Goal: Task Accomplishment & Management: Manage account settings

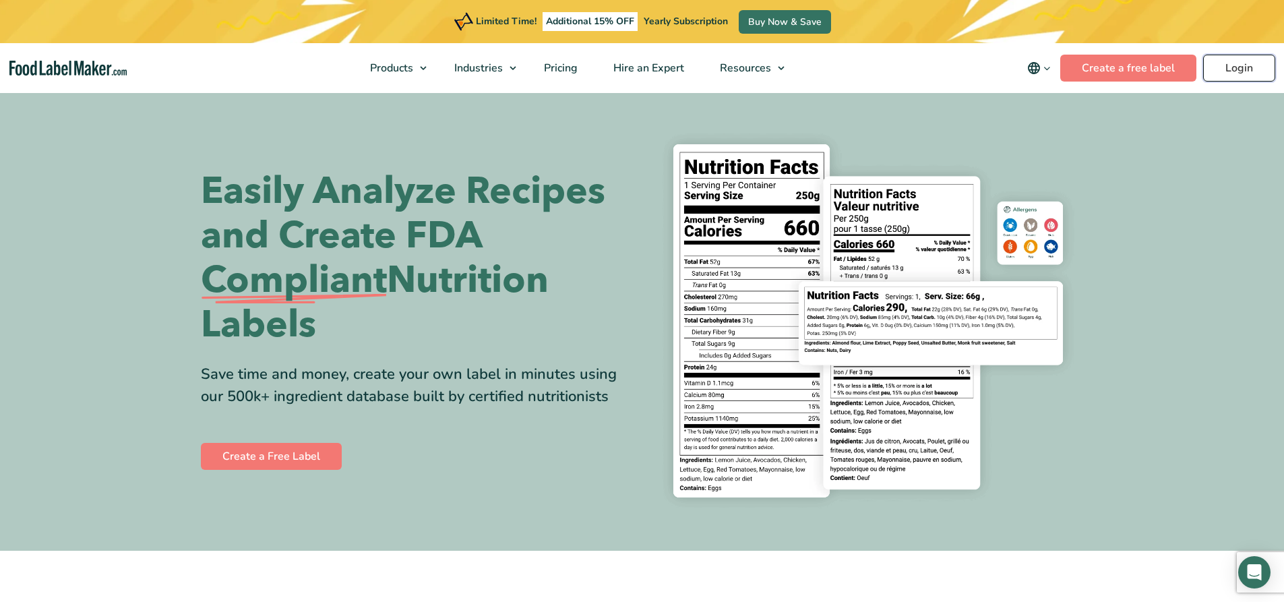
click at [1241, 60] on link "Login" at bounding box center [1239, 68] width 72 height 27
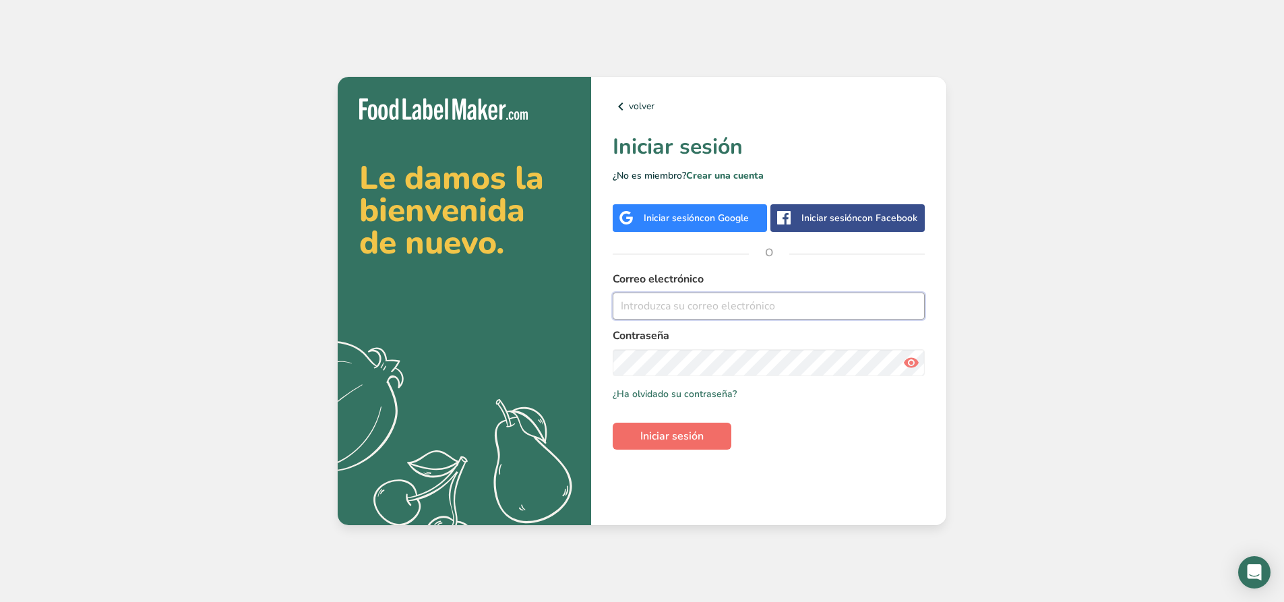
type input "yuriaguero13@gmail.con"
click at [690, 435] on span "Iniciar sesión" at bounding box center [671, 436] width 63 height 16
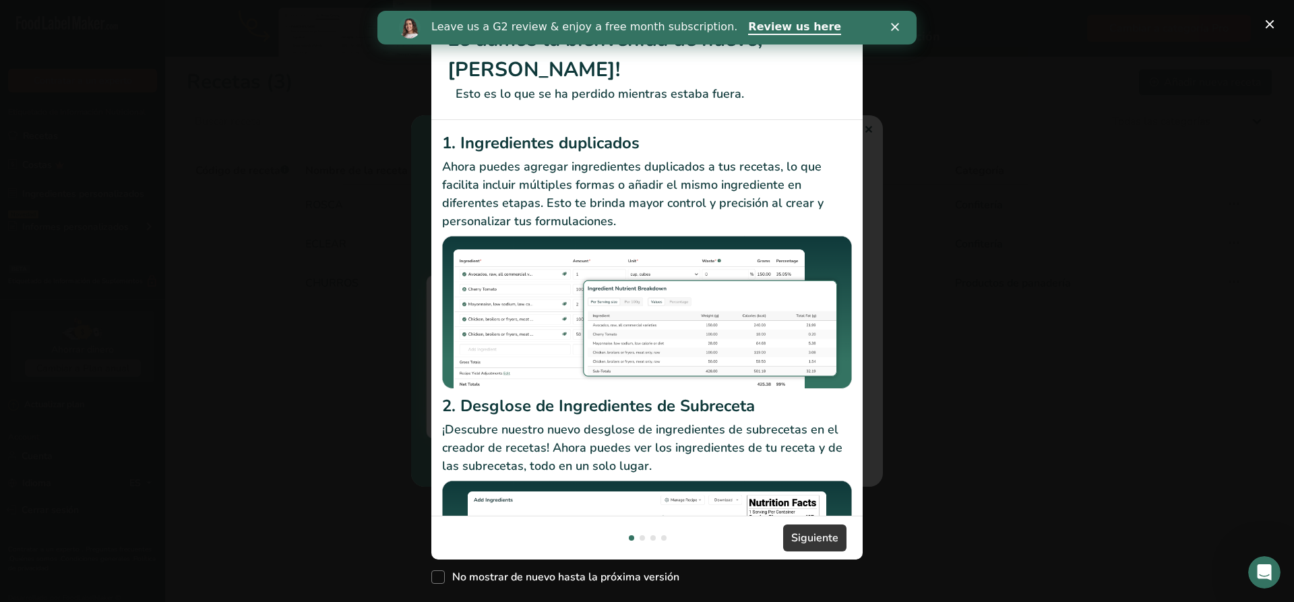
click at [894, 20] on div "Leave us a G2 review & enjoy a free month subscription. Review us here" at bounding box center [646, 27] width 539 height 23
click at [828, 540] on span "Siguiente" at bounding box center [814, 538] width 47 height 16
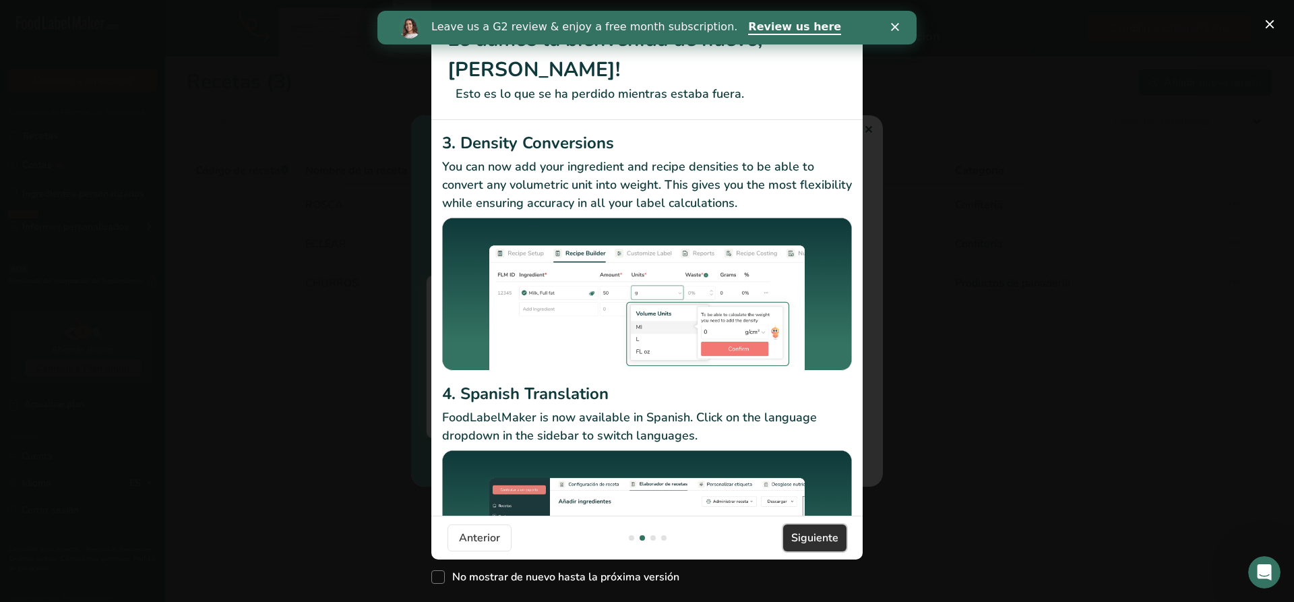
click at [830, 540] on span "Siguiente" at bounding box center [814, 538] width 47 height 16
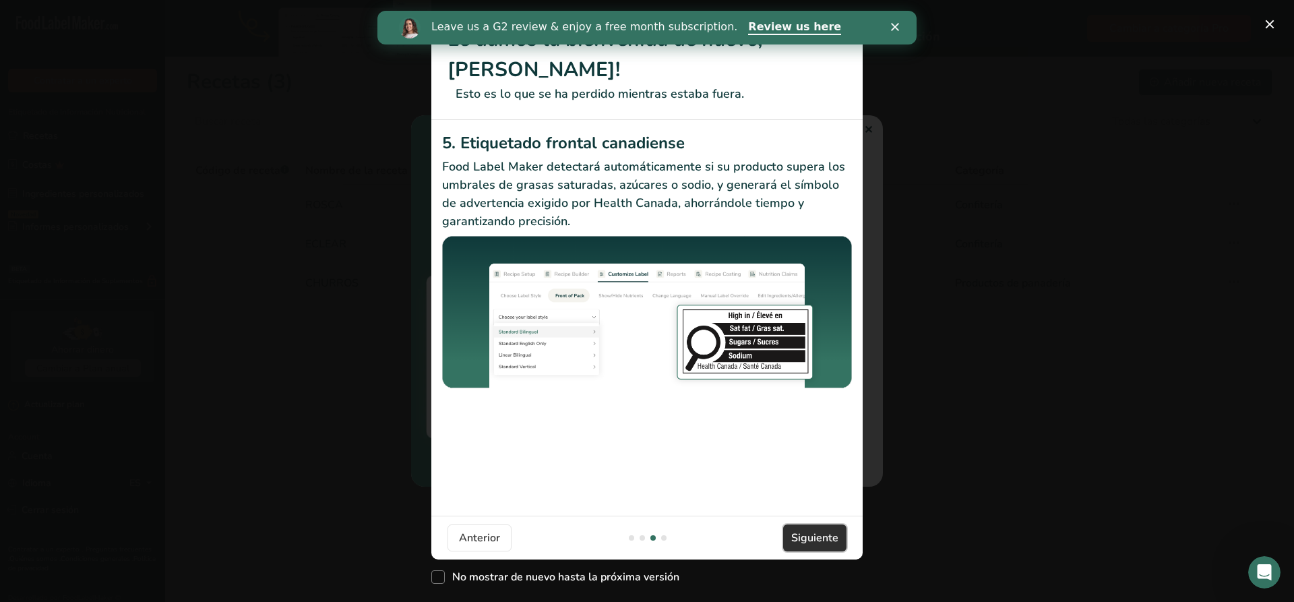
click at [830, 540] on span "Siguiente" at bounding box center [814, 538] width 47 height 16
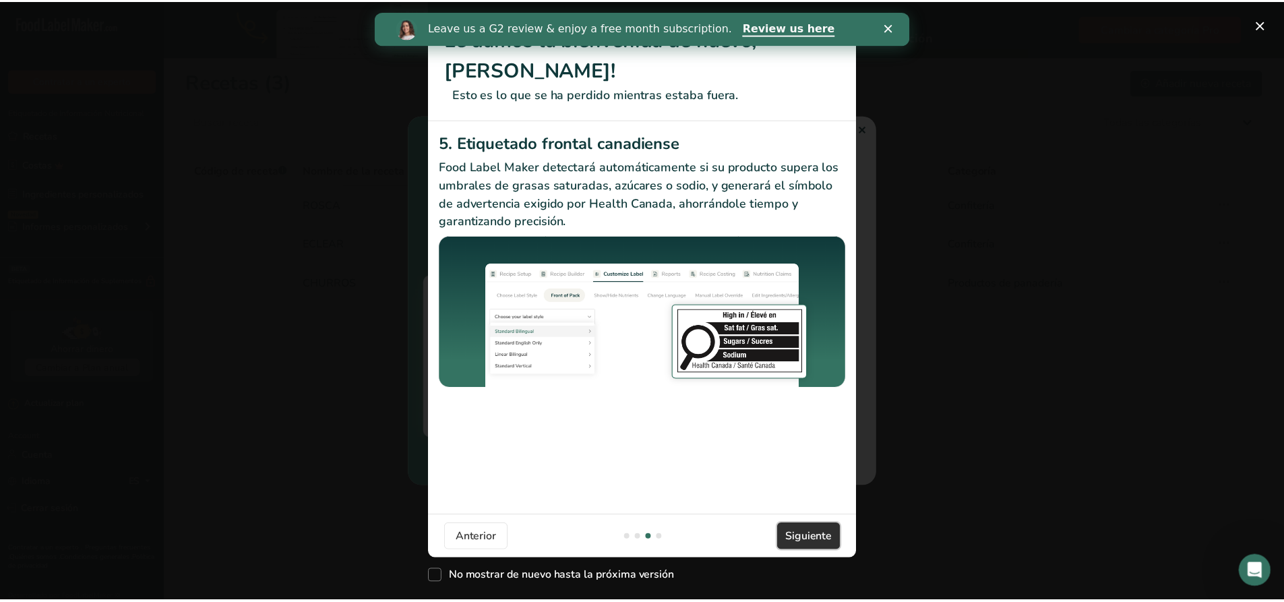
scroll to position [0, 1294]
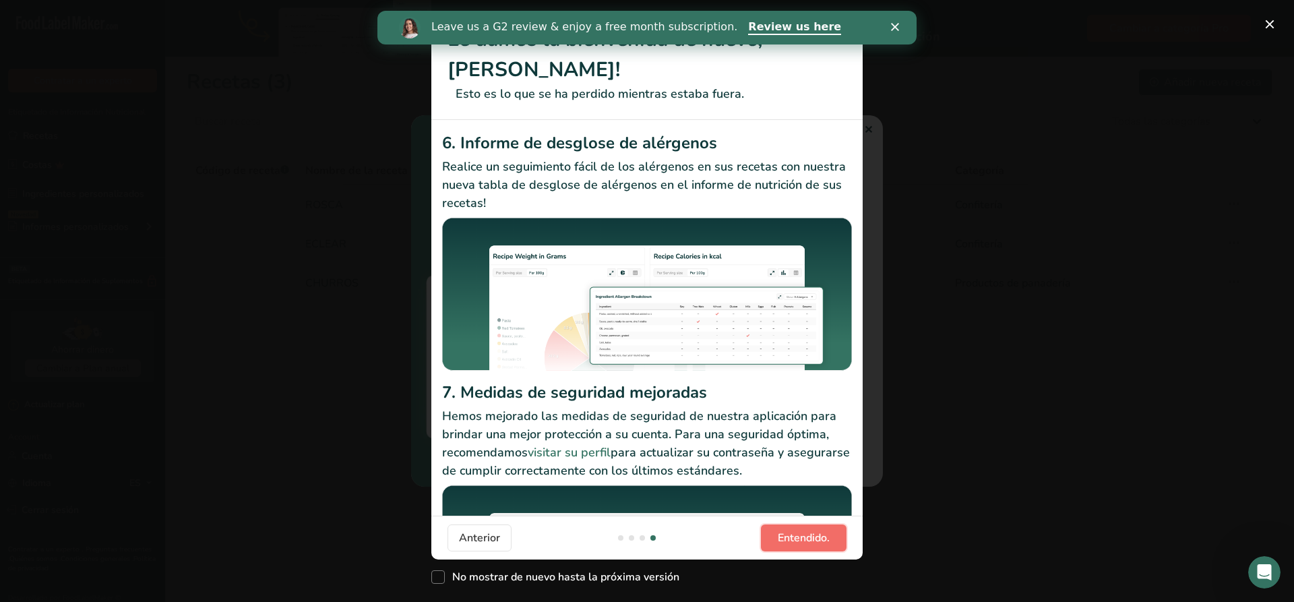
click at [831, 540] on button "Entendido." at bounding box center [804, 537] width 86 height 27
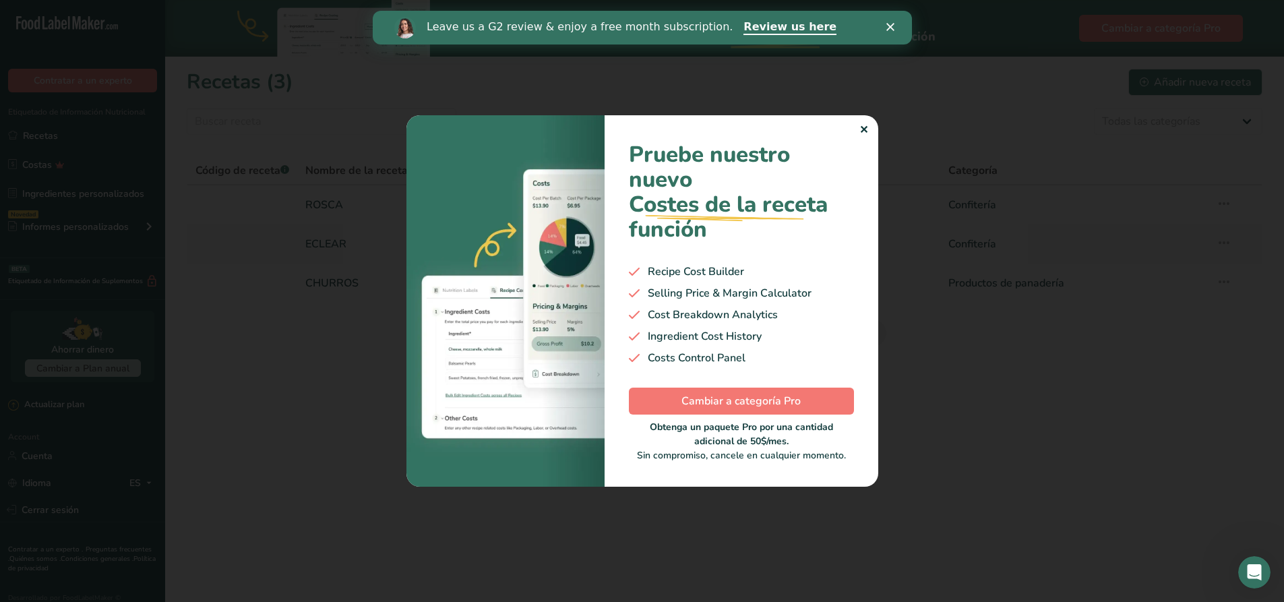
click at [859, 131] on div "✕" at bounding box center [863, 130] width 9 height 16
